Goal: Transaction & Acquisition: Purchase product/service

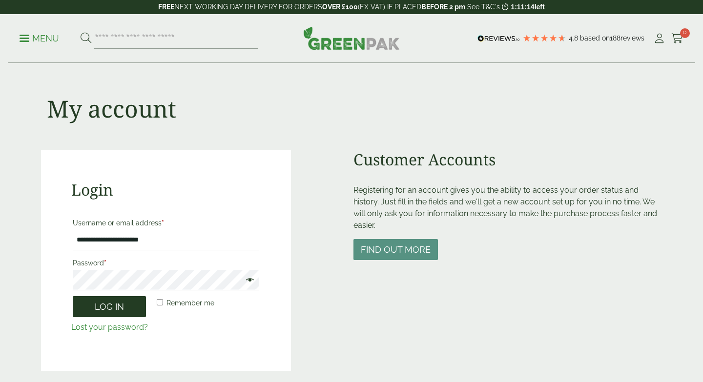
click at [96, 302] on button "Log in" at bounding box center [109, 306] width 73 height 21
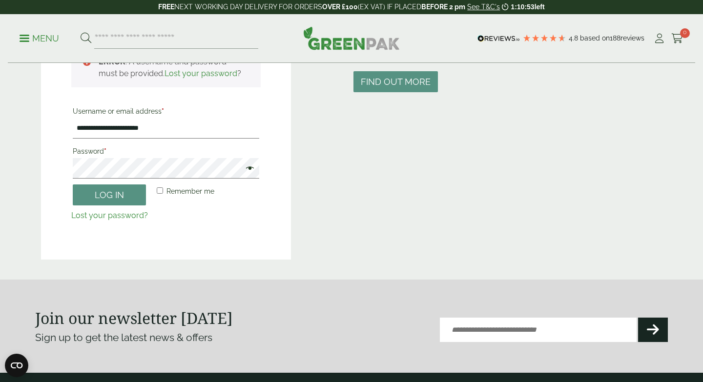
scroll to position [169, 0]
drag, startPoint x: 166, startPoint y: 130, endPoint x: 53, endPoint y: 103, distance: 116.6
click at [53, 103] on div "**********" at bounding box center [166, 120] width 250 height 277
type input "**********"
click at [98, 196] on button "Log in" at bounding box center [109, 194] width 73 height 21
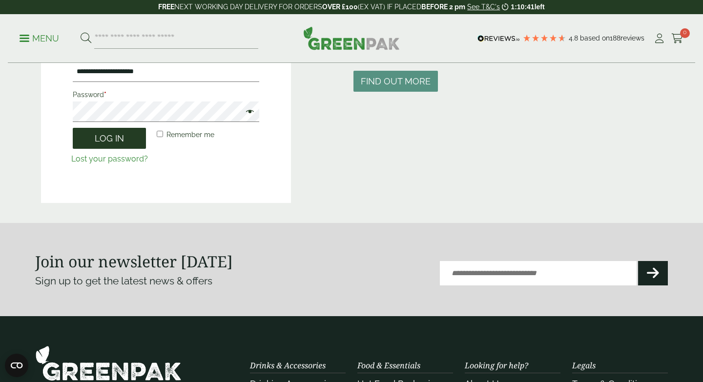
click at [104, 145] on button "Log in" at bounding box center [109, 138] width 73 height 21
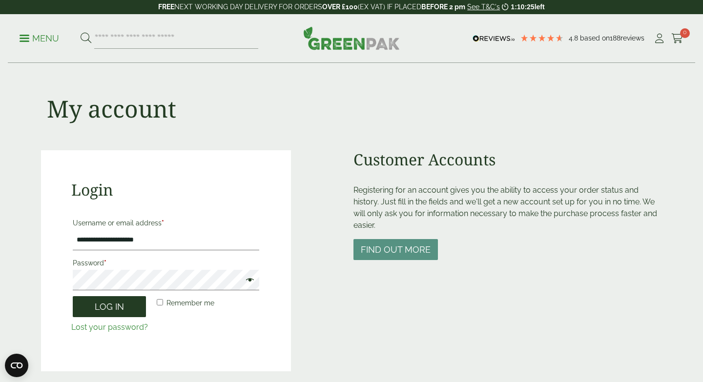
click at [111, 304] on button "Log in" at bounding box center [109, 306] width 73 height 21
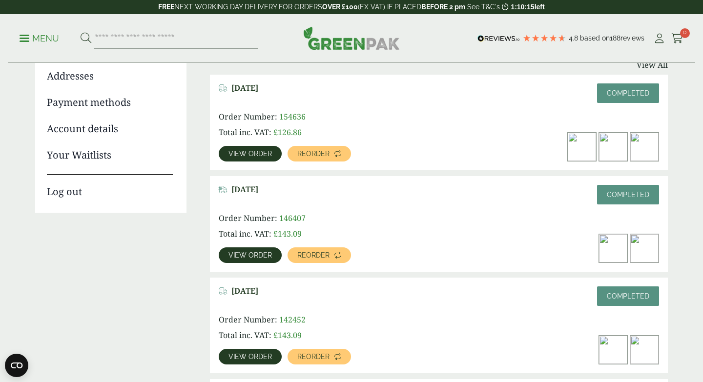
scroll to position [144, 0]
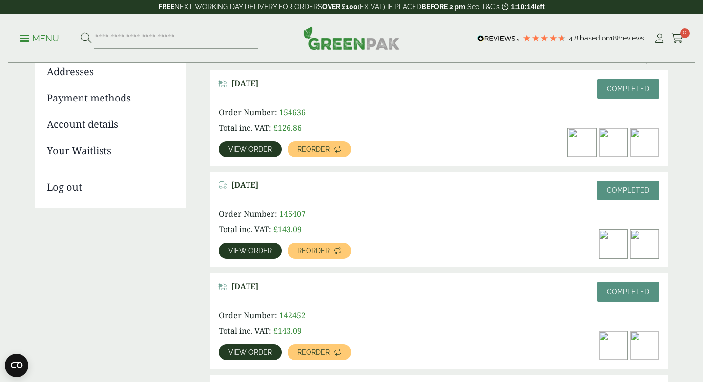
click at [266, 150] on span "View order" at bounding box center [250, 149] width 43 height 7
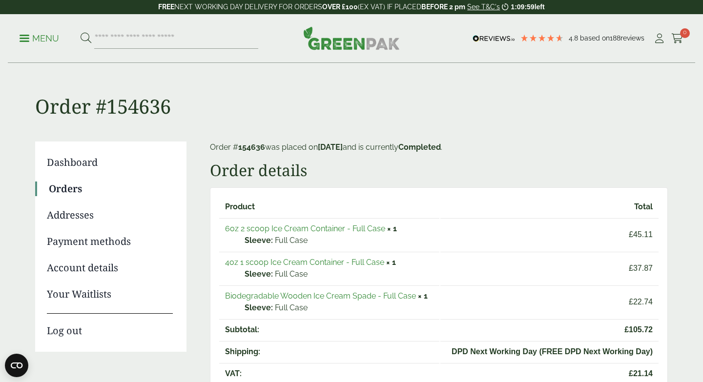
click at [77, 187] on link "Orders" at bounding box center [111, 189] width 124 height 15
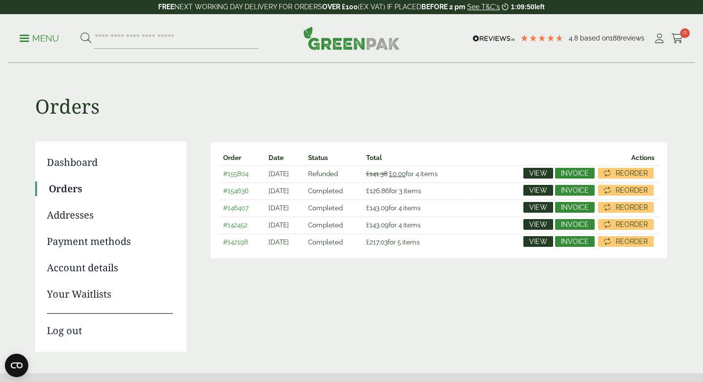
click at [532, 187] on span "View" at bounding box center [538, 190] width 18 height 7
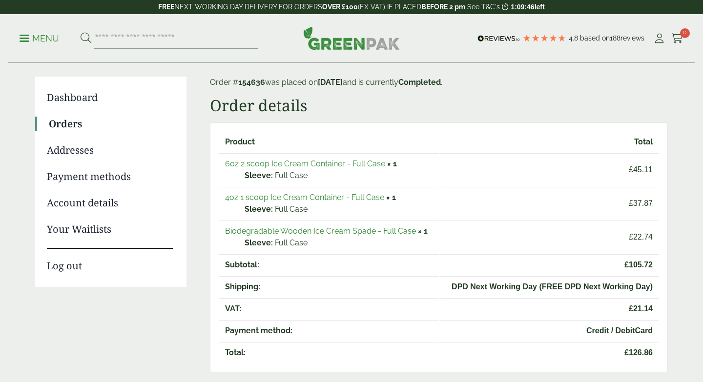
scroll to position [68, 0]
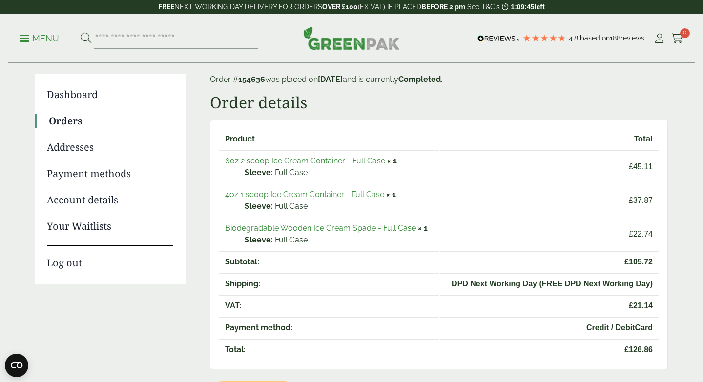
click at [59, 118] on link "Orders" at bounding box center [111, 121] width 124 height 15
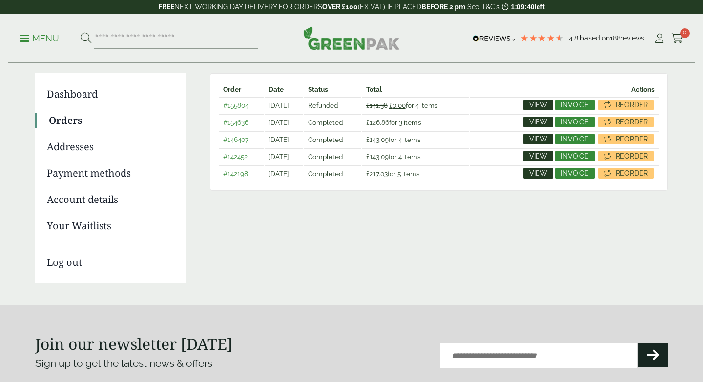
click at [534, 170] on span "View" at bounding box center [538, 173] width 18 height 7
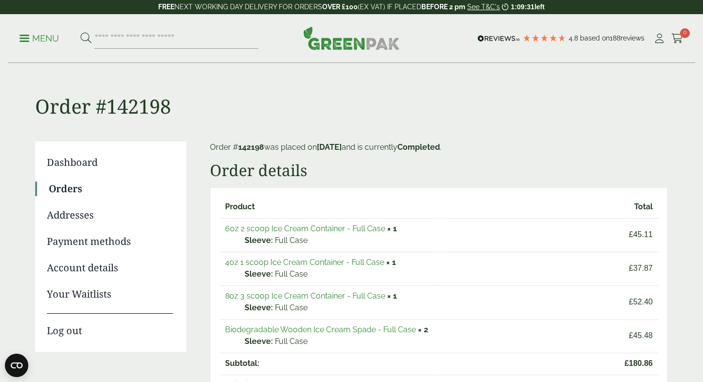
click at [257, 231] on link "6oz 2 scoop Ice Cream Container - Full Case" at bounding box center [305, 228] width 160 height 9
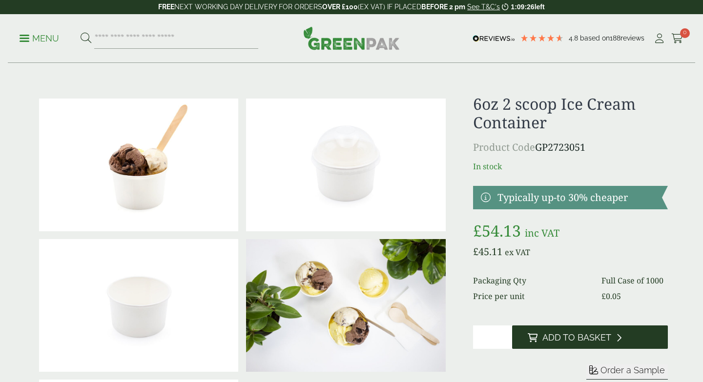
click at [543, 341] on span "Add to Basket" at bounding box center [577, 338] width 69 height 11
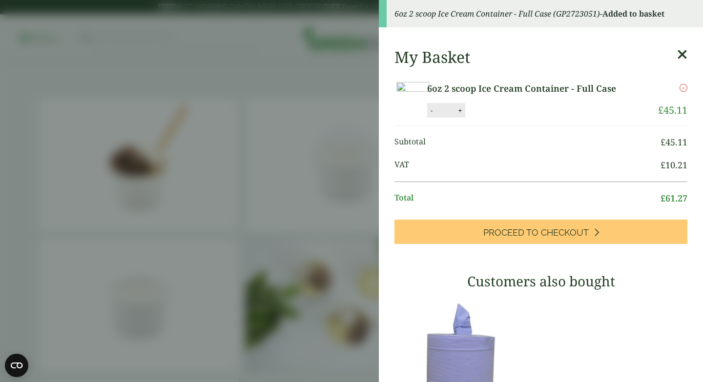
click at [683, 54] on icon at bounding box center [682, 55] width 10 height 14
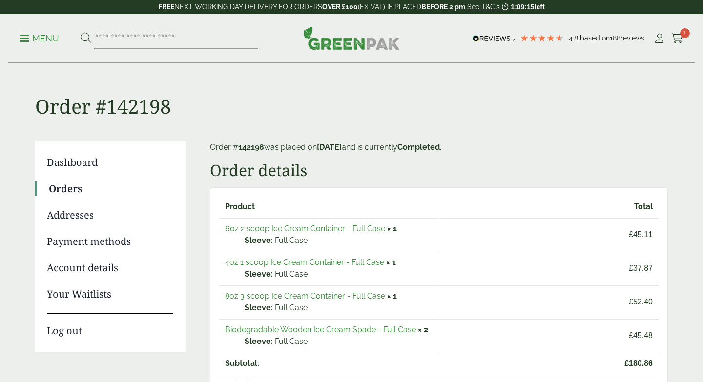
click at [265, 258] on link "4oz 1 scoop Ice Cream Container - Full Case" at bounding box center [304, 262] width 159 height 9
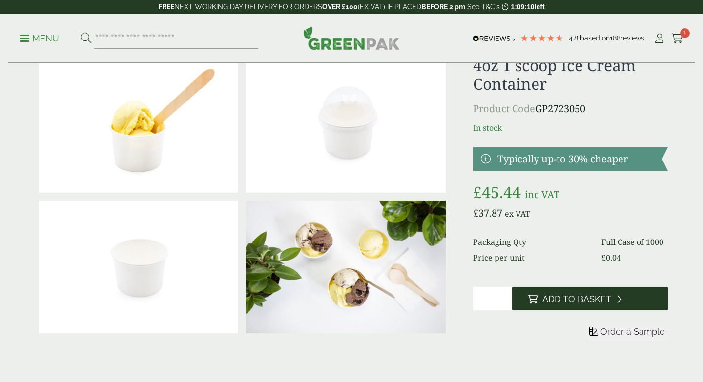
scroll to position [39, 0]
click at [555, 300] on span "Add to Basket" at bounding box center [577, 299] width 69 height 11
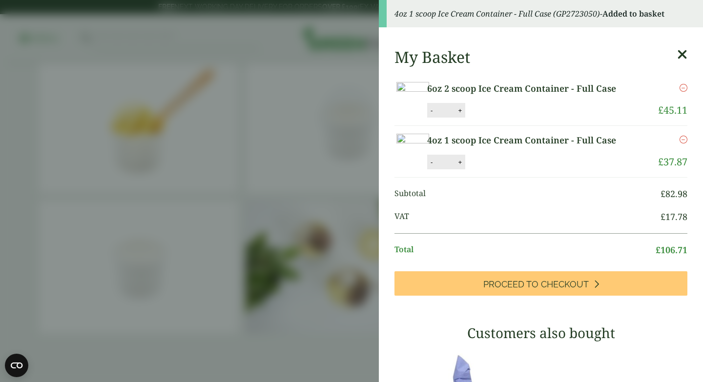
click at [683, 60] on icon at bounding box center [682, 55] width 10 height 14
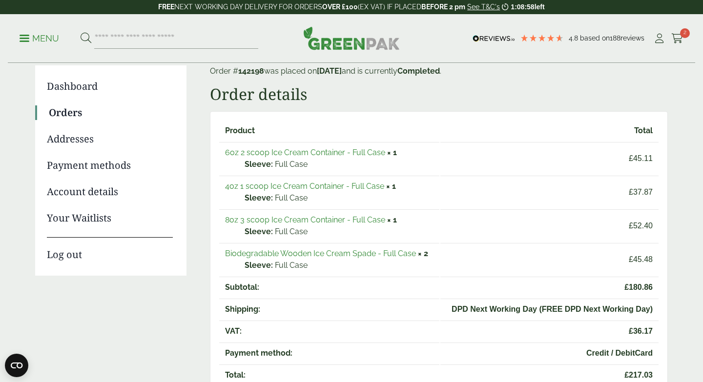
click at [337, 216] on link "8oz 3 scoop Ice Cream Container - Full Case" at bounding box center [305, 219] width 160 height 9
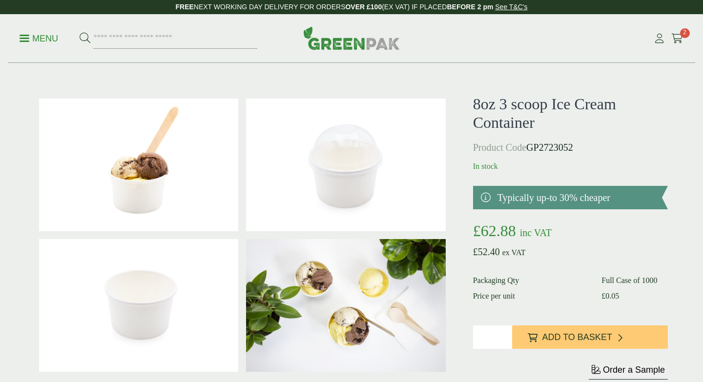
click at [569, 336] on span "Add to Basket" at bounding box center [578, 338] width 70 height 11
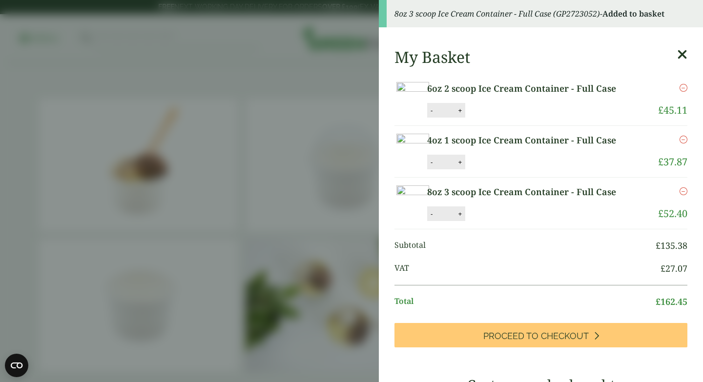
click at [679, 54] on icon at bounding box center [682, 55] width 10 height 14
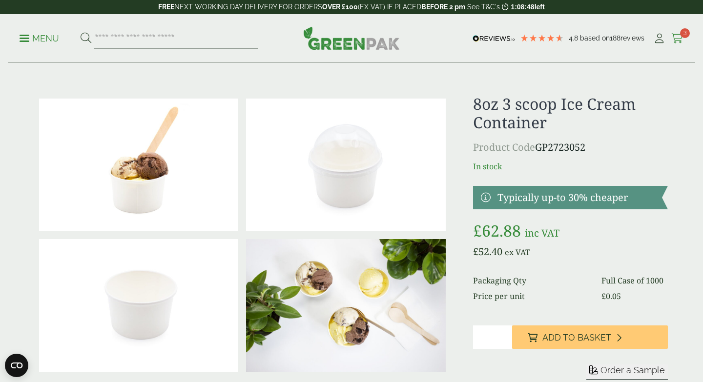
click at [684, 35] on span "3" at bounding box center [685, 33] width 10 height 10
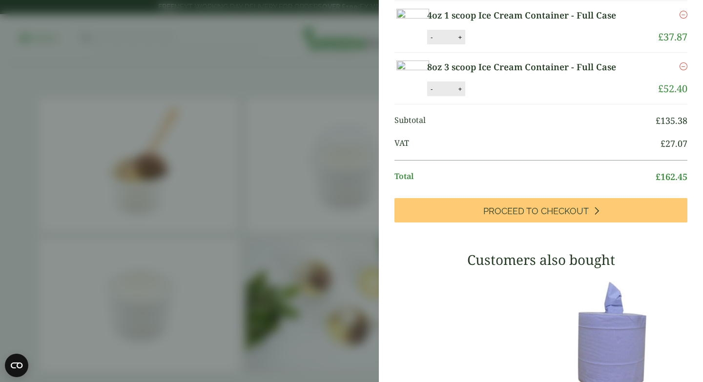
scroll to position [87, 0]
